Goal: Navigation & Orientation: Find specific page/section

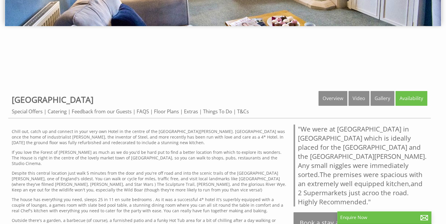
scroll to position [164, 0]
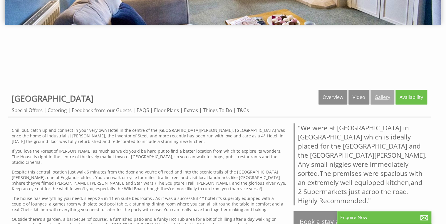
click at [377, 96] on link "Gallery" at bounding box center [382, 97] width 24 height 15
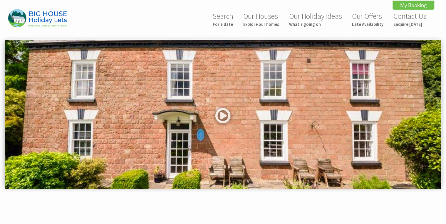
click at [344, 135] on img at bounding box center [223, 115] width 436 height 150
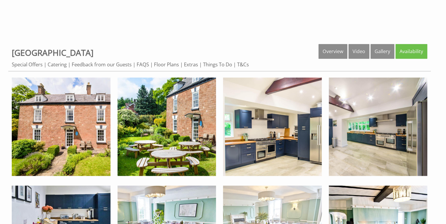
scroll to position [258, 0]
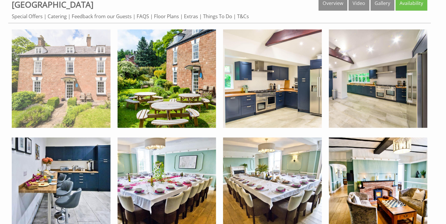
click at [92, 98] on img at bounding box center [61, 78] width 99 height 99
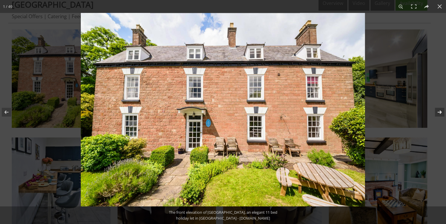
click at [440, 111] on button at bounding box center [435, 112] width 21 height 29
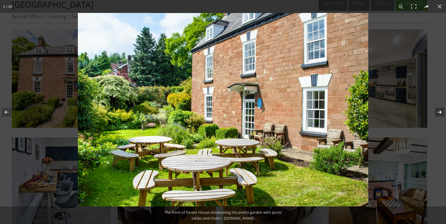
click at [440, 111] on button at bounding box center [435, 112] width 21 height 29
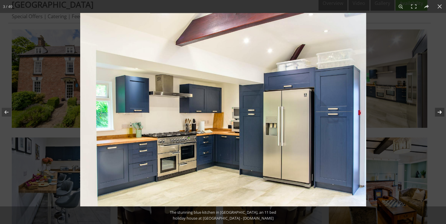
click at [440, 111] on button at bounding box center [435, 112] width 21 height 29
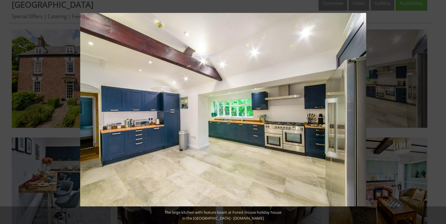
click at [440, 111] on button at bounding box center [435, 112] width 21 height 29
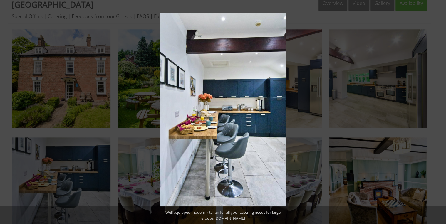
click at [440, 110] on button at bounding box center [435, 112] width 21 height 29
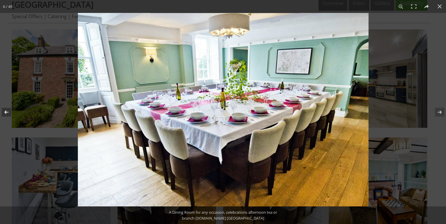
click at [5, 112] on button at bounding box center [10, 112] width 21 height 29
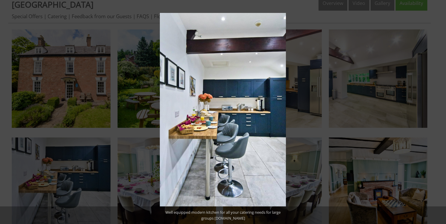
click at [5, 112] on button at bounding box center [10, 112] width 21 height 29
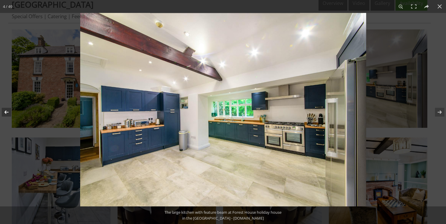
click at [6, 112] on button at bounding box center [10, 112] width 21 height 29
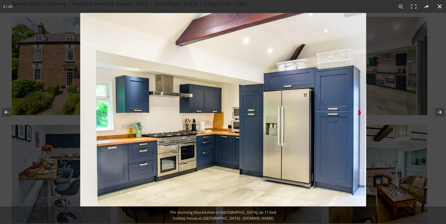
scroll to position [282, 0]
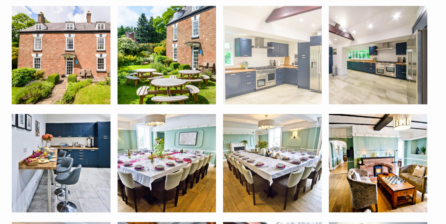
click at [275, 72] on img at bounding box center [272, 55] width 99 height 99
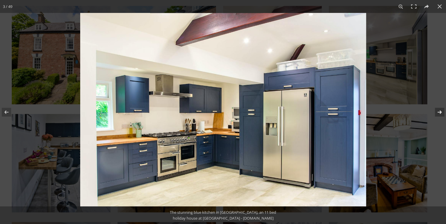
click at [440, 110] on button at bounding box center [435, 112] width 21 height 29
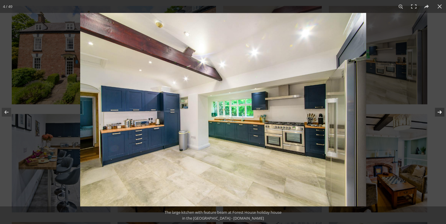
click at [441, 110] on button at bounding box center [435, 112] width 21 height 29
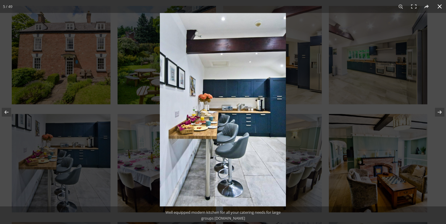
click at [139, 80] on div at bounding box center [223, 112] width 446 height 224
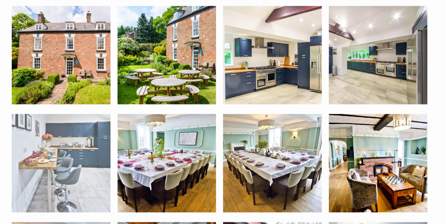
click at [92, 162] on img at bounding box center [61, 163] width 99 height 99
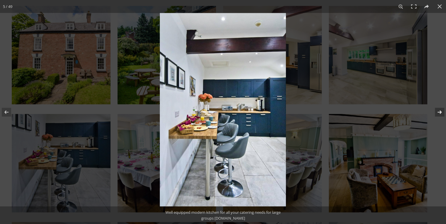
click at [440, 111] on button at bounding box center [435, 112] width 21 height 29
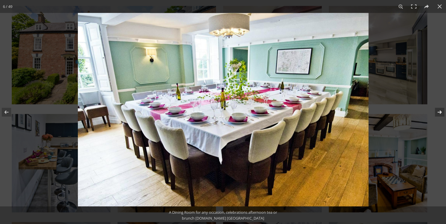
click at [440, 111] on button at bounding box center [435, 112] width 21 height 29
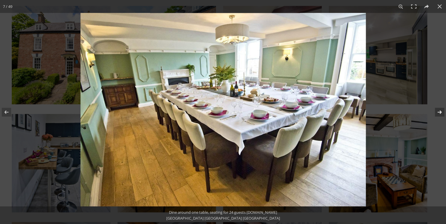
click at [440, 110] on button at bounding box center [435, 112] width 21 height 29
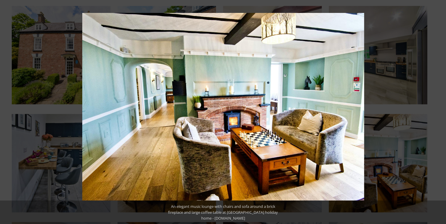
click at [440, 110] on button at bounding box center [435, 112] width 21 height 29
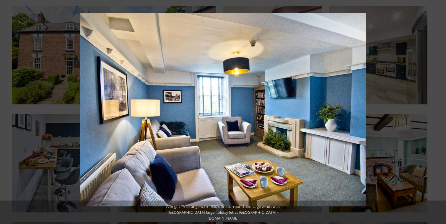
click at [440, 110] on button at bounding box center [435, 112] width 21 height 29
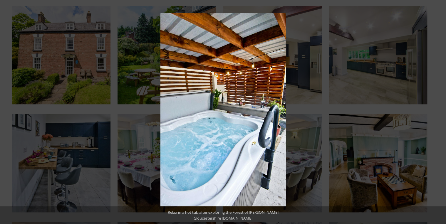
click at [440, 110] on button at bounding box center [435, 112] width 21 height 29
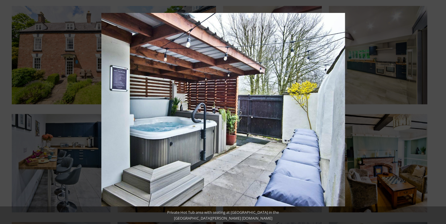
click at [440, 110] on button at bounding box center [435, 112] width 21 height 29
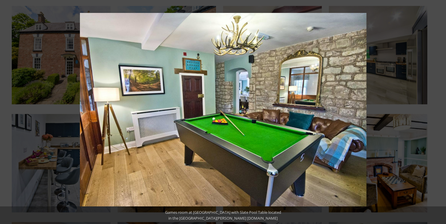
click at [440, 110] on button at bounding box center [435, 112] width 21 height 29
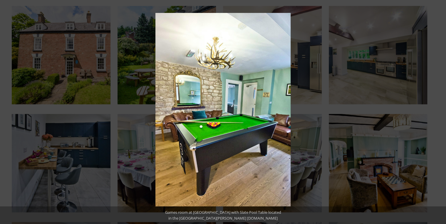
click at [440, 110] on button at bounding box center [435, 112] width 21 height 29
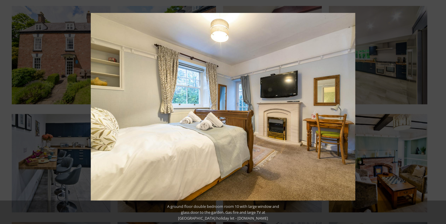
click at [440, 110] on button at bounding box center [435, 112] width 21 height 29
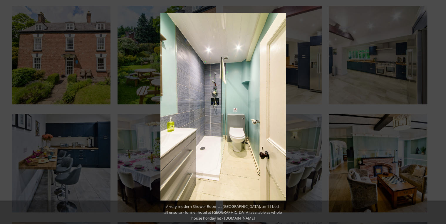
click at [440, 110] on button at bounding box center [435, 112] width 21 height 29
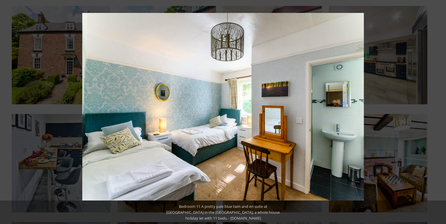
click at [440, 110] on button at bounding box center [435, 112] width 21 height 29
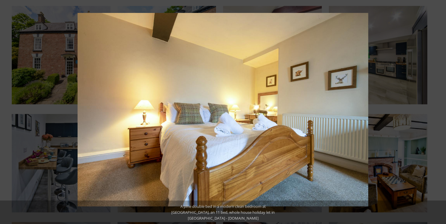
click at [440, 110] on button at bounding box center [435, 112] width 21 height 29
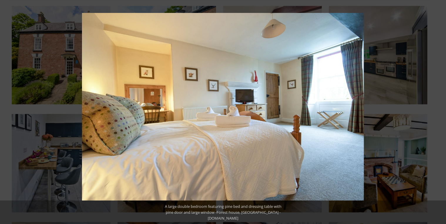
click at [440, 110] on button at bounding box center [435, 112] width 21 height 29
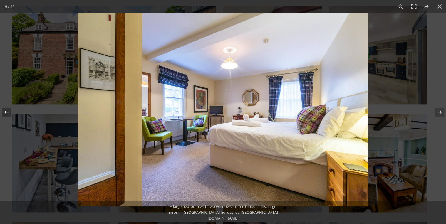
click at [6, 112] on button at bounding box center [10, 112] width 21 height 29
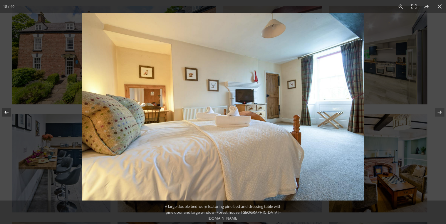
click at [6, 112] on button at bounding box center [10, 112] width 21 height 29
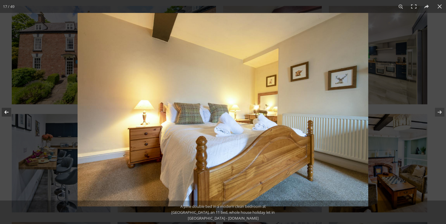
click at [6, 112] on button at bounding box center [10, 112] width 21 height 29
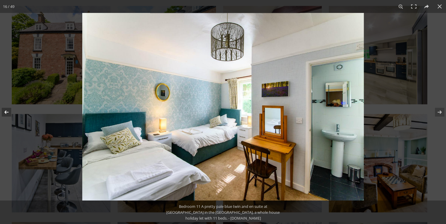
click at [6, 112] on button at bounding box center [10, 112] width 21 height 29
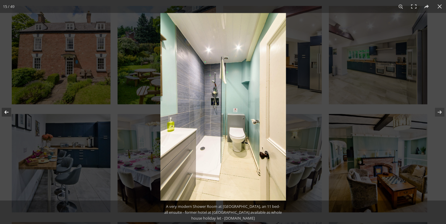
click at [6, 112] on button at bounding box center [10, 112] width 21 height 29
